Goal: Find specific page/section

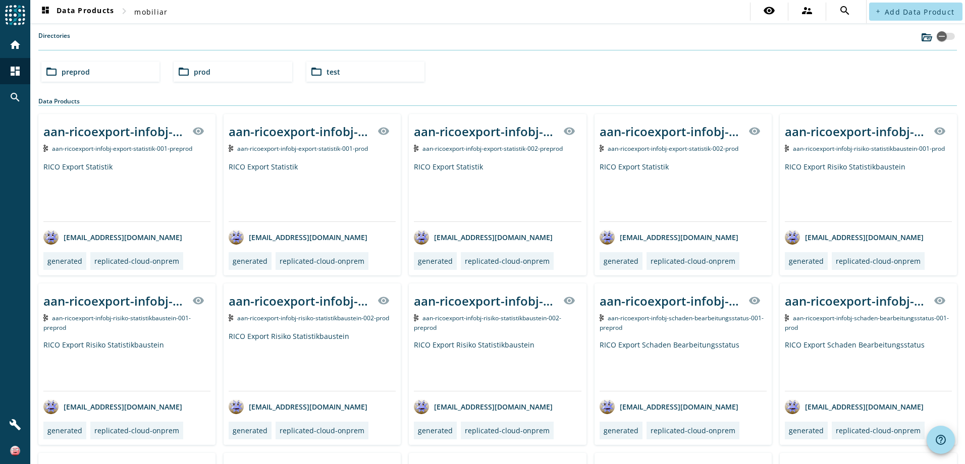
click at [222, 74] on div "folder_open prod" at bounding box center [233, 72] width 118 height 20
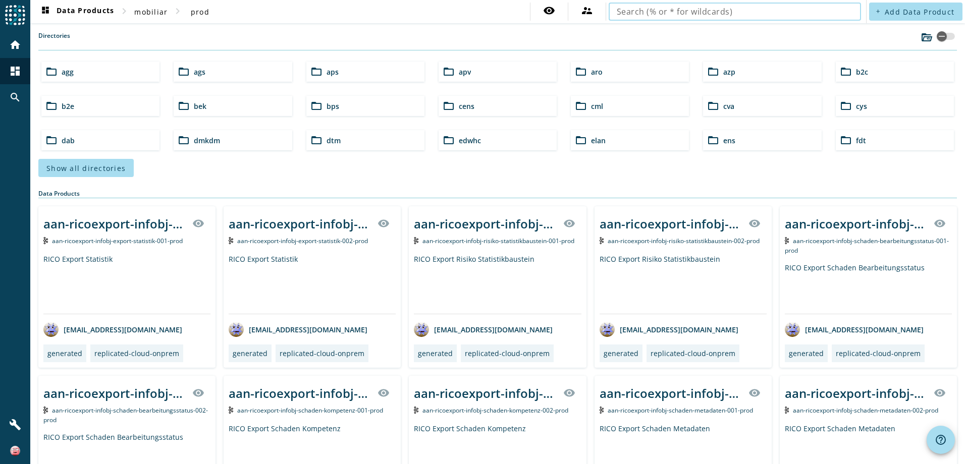
click at [726, 16] on input "text" at bounding box center [735, 12] width 236 height 12
type input "vpv-vertrag-infobj"
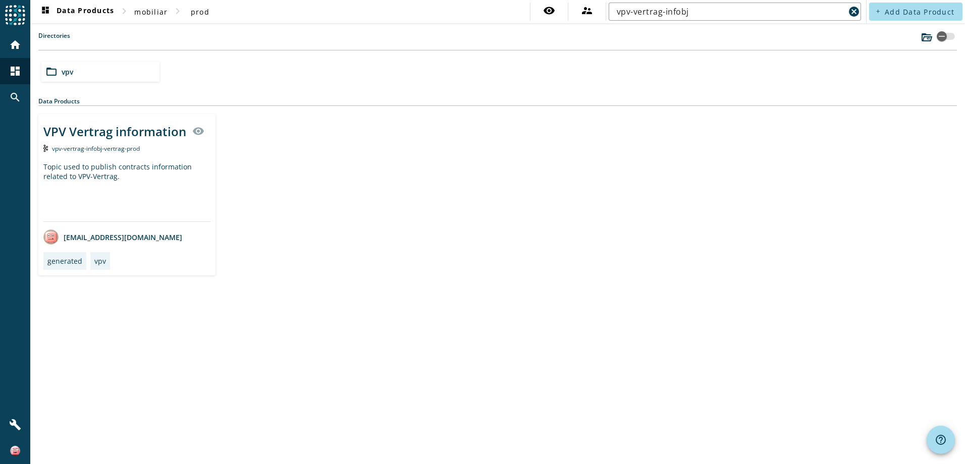
click at [72, 138] on div "VPV Vertrag information" at bounding box center [114, 131] width 143 height 17
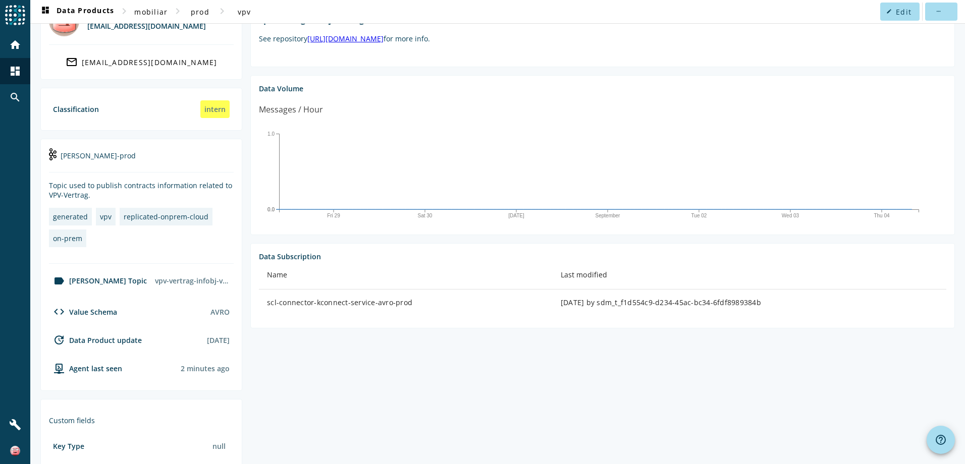
scroll to position [101, 0]
